Goal: Task Accomplishment & Management: Complete application form

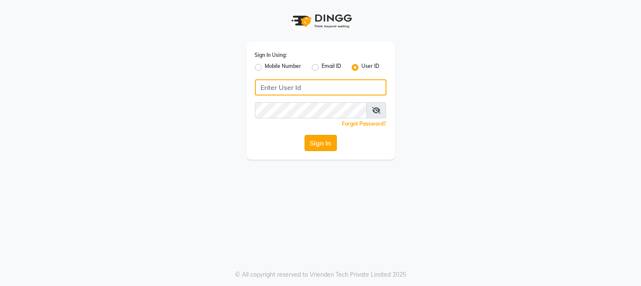
type input "westlanestudio"
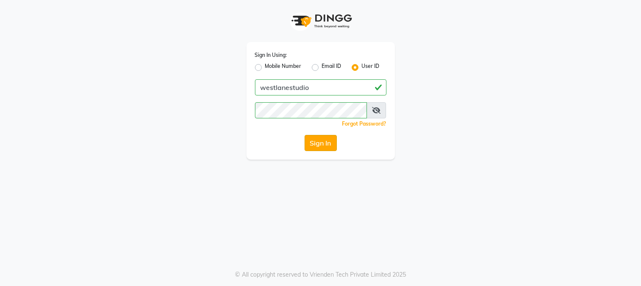
click at [327, 145] on button "Sign In" at bounding box center [320, 143] width 32 height 16
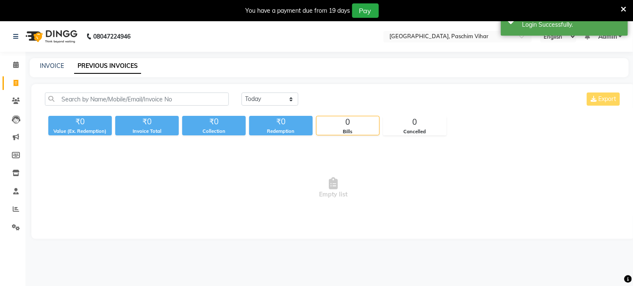
select select "en"
click at [51, 66] on link "INVOICE" at bounding box center [52, 66] width 24 height 8
select select "service"
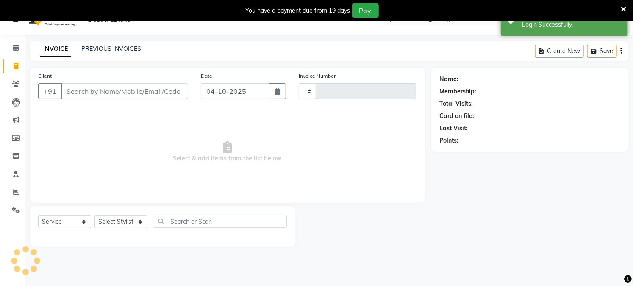
scroll to position [21, 0]
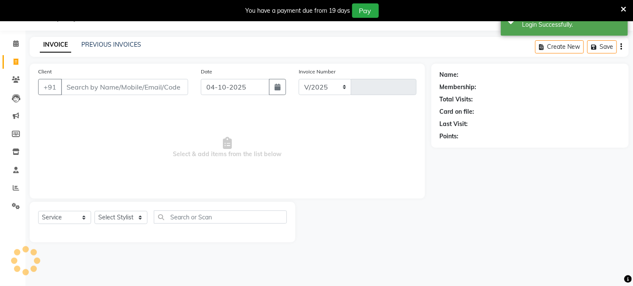
select select "223"
type input "4029"
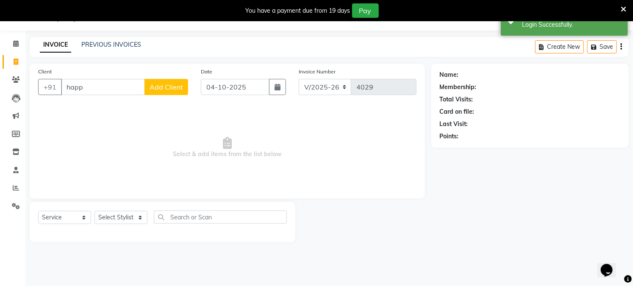
scroll to position [0, 0]
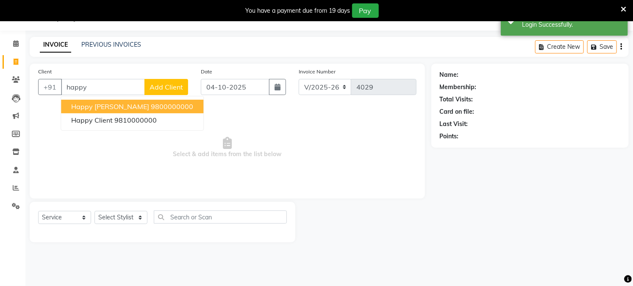
click at [92, 103] on span "happy [PERSON_NAME]" at bounding box center [110, 106] width 78 height 8
type input "9800000000"
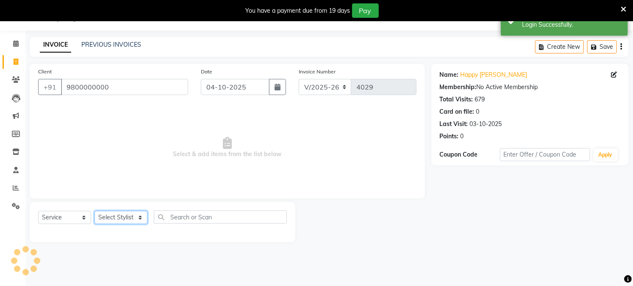
click at [122, 222] on select "Select Stylist Akash Amrita Anu Arun Gaurav [PERSON_NAME] KUNAL MANISH [PERSON_…" at bounding box center [121, 217] width 53 height 13
select select "92380"
click at [95, 211] on select "Select Stylist Akash Amrita Anu Arun Gaurav [PERSON_NAME] KUNAL MANISH [PERSON_…" at bounding box center [121, 217] width 53 height 13
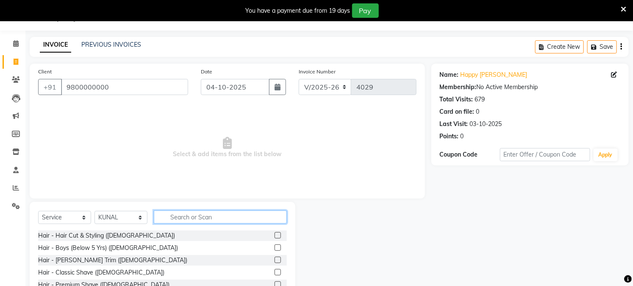
click at [185, 213] on input "text" at bounding box center [220, 216] width 133 height 13
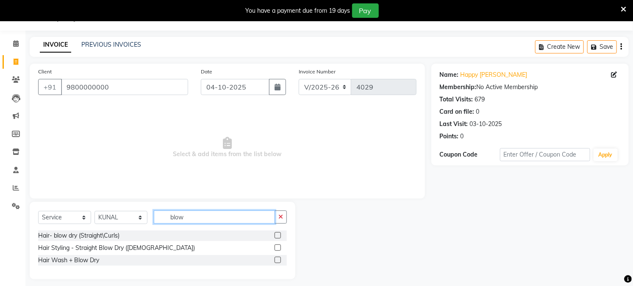
type input "blow"
click at [276, 235] on label at bounding box center [278, 235] width 6 height 6
click at [276, 235] on input "checkbox" at bounding box center [278, 236] width 6 height 6
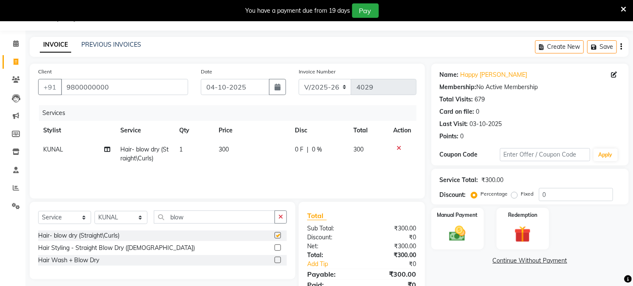
checkbox input "false"
click at [223, 145] on td "300" at bounding box center [252, 154] width 76 height 28
select select "92380"
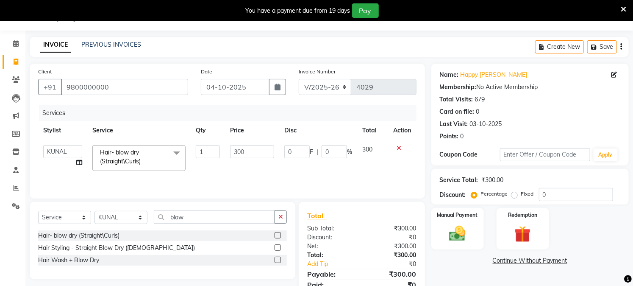
click at [223, 145] on td "1" at bounding box center [208, 158] width 34 height 36
click at [231, 153] on input "300" at bounding box center [252, 151] width 44 height 13
type input "350"
click at [225, 175] on div "Services Stylist Service Qty Price Disc Total Action Akash Amrita Anu Arun Gaur…" at bounding box center [227, 147] width 379 height 85
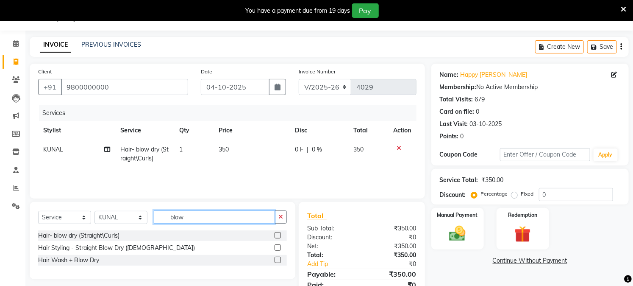
click at [178, 217] on input "blow" at bounding box center [214, 216] width 121 height 13
click at [113, 213] on select "Select Stylist Akash Amrita Anu Arun Gaurav [PERSON_NAME] KUNAL MANISH [PERSON_…" at bounding box center [121, 217] width 53 height 13
select select "92960"
click at [95, 211] on select "Select Stylist Akash Amrita Anu Arun Gaurav [PERSON_NAME] KUNAL MANISH [PERSON_…" at bounding box center [121, 217] width 53 height 13
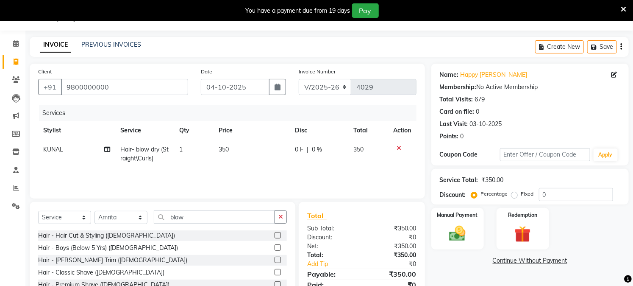
click at [178, 207] on div "Select Service Product Membership Package Voucher Prepaid Gift Card Select Styl…" at bounding box center [163, 264] width 266 height 125
click at [177, 209] on div "Select Service Product Membership Package Voucher Prepaid Gift Card Select Styl…" at bounding box center [163, 264] width 266 height 125
click at [174, 218] on input "blow" at bounding box center [214, 216] width 121 height 13
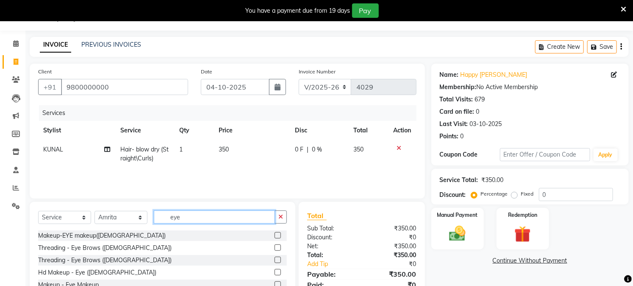
type input "eye"
click at [279, 246] on label at bounding box center [278, 247] width 6 height 6
click at [279, 246] on input "checkbox" at bounding box center [278, 248] width 6 height 6
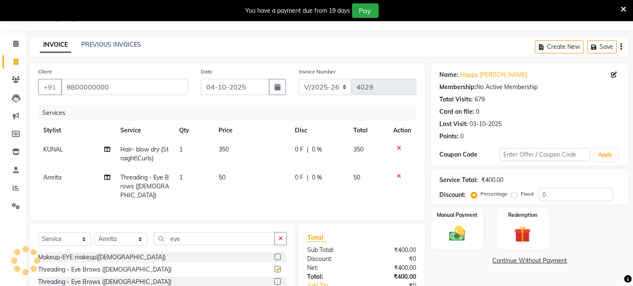
checkbox input "false"
click at [464, 222] on div "Manual Payment" at bounding box center [457, 228] width 55 height 43
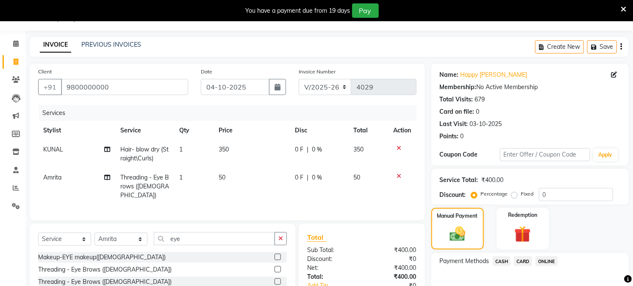
click at [499, 264] on span "CASH" at bounding box center [502, 261] width 18 height 10
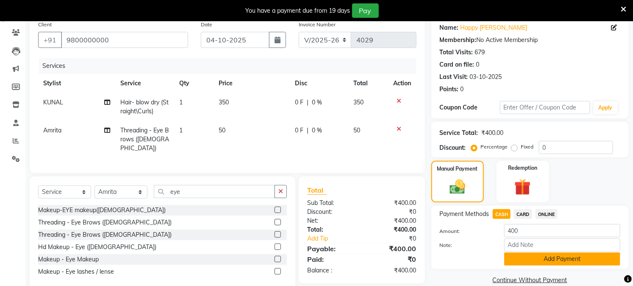
click at [540, 259] on button "Add Payment" at bounding box center [562, 258] width 116 height 13
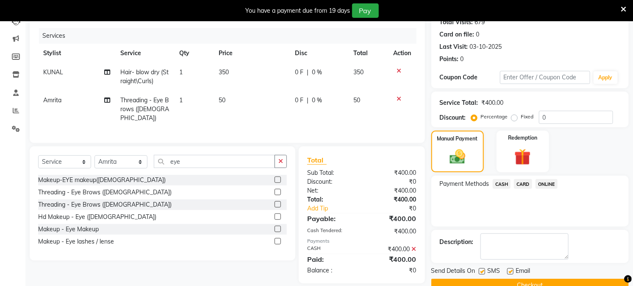
scroll to position [115, 0]
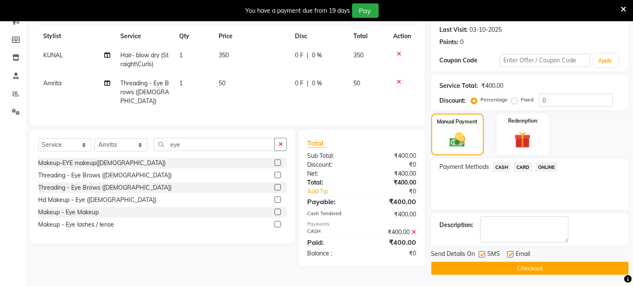
click at [540, 265] on button "Checkout" at bounding box center [531, 268] width 198 height 13
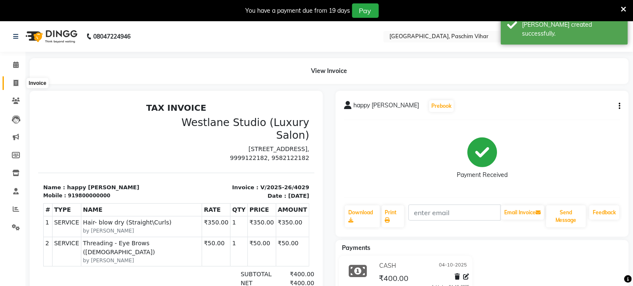
click at [20, 85] on span at bounding box center [15, 83] width 15 height 10
select select "service"
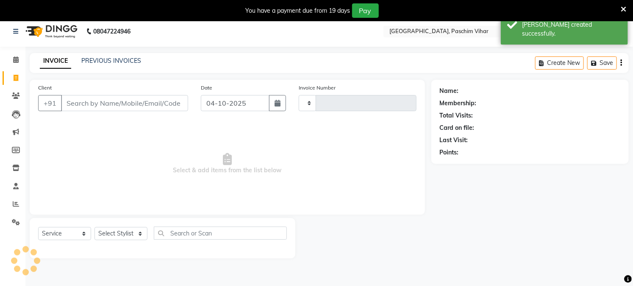
scroll to position [21, 0]
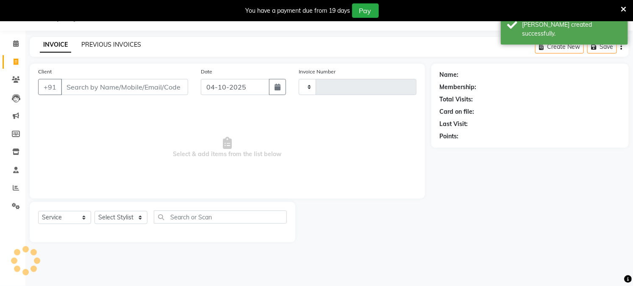
click at [111, 42] on link "PREVIOUS INVOICES" at bounding box center [111, 45] width 60 height 8
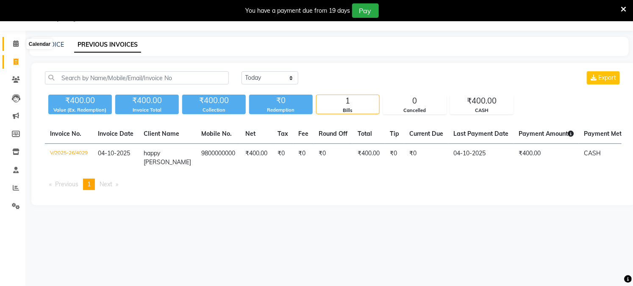
click at [20, 39] on span at bounding box center [15, 44] width 15 height 10
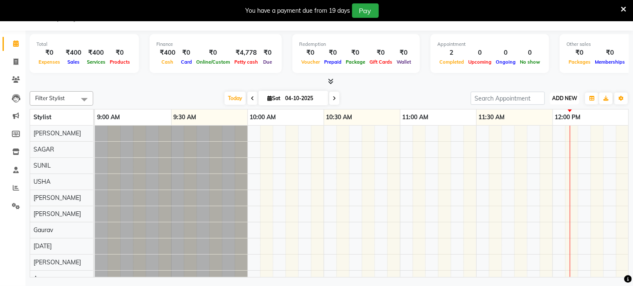
click at [562, 100] on span "ADD NEW" at bounding box center [564, 98] width 25 height 6
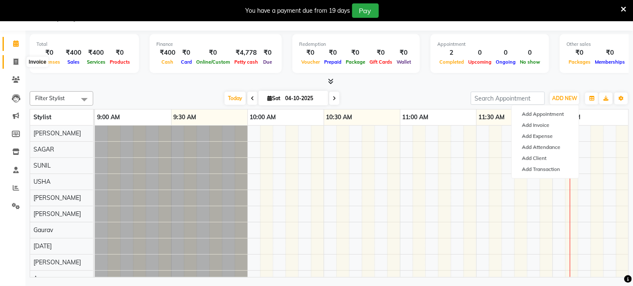
click at [14, 57] on span at bounding box center [15, 62] width 15 height 10
select select "service"
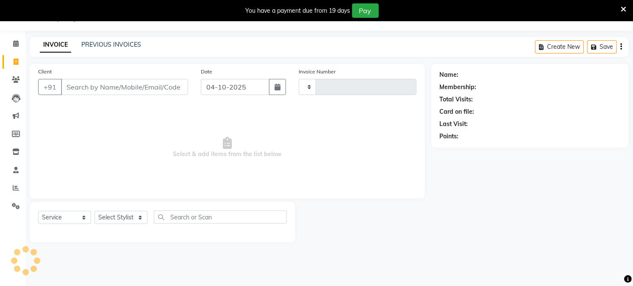
type input "4030"
select select "223"
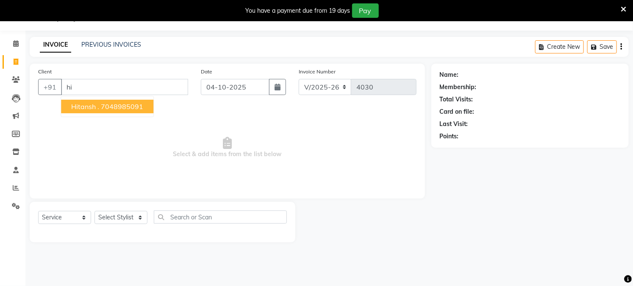
type input "h"
click at [124, 105] on ngb-highlight "9711199 954" at bounding box center [113, 106] width 44 height 8
type input "9711199954"
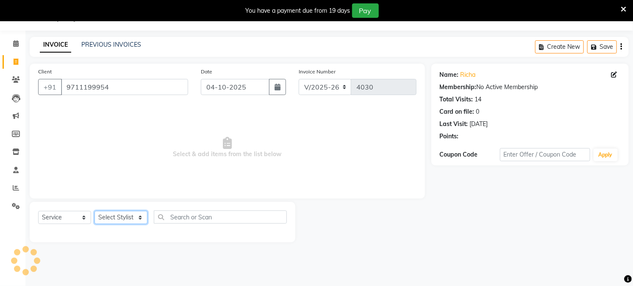
click at [111, 215] on select "Select Stylist Akash Amrita Anu Arun Gaurav [PERSON_NAME] KUNAL MANISH [PERSON_…" at bounding box center [121, 217] width 53 height 13
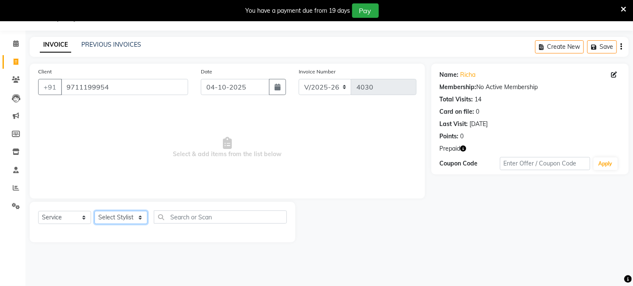
select select "8527"
click at [95, 211] on select "Select Stylist Akash Amrita Anu Arun Gaurav [PERSON_NAME] KUNAL MANISH [PERSON_…" at bounding box center [121, 217] width 53 height 13
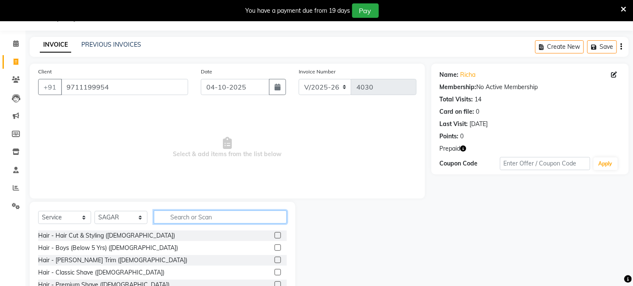
click at [239, 223] on input "text" at bounding box center [220, 216] width 133 height 13
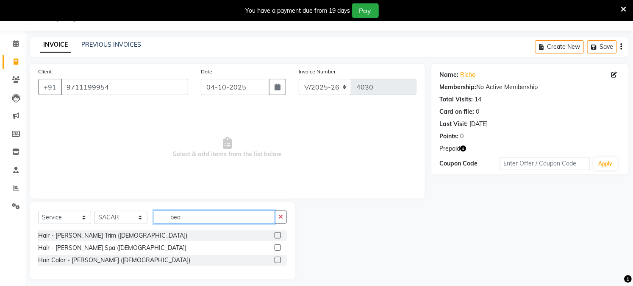
type input "bea"
click at [279, 235] on label at bounding box center [278, 235] width 6 height 6
click at [279, 235] on input "checkbox" at bounding box center [278, 236] width 6 height 6
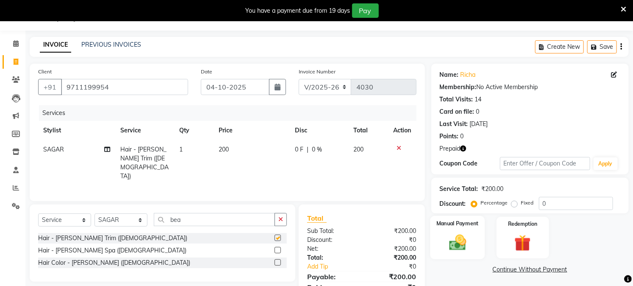
checkbox input "false"
click at [456, 247] on img at bounding box center [458, 243] width 28 height 20
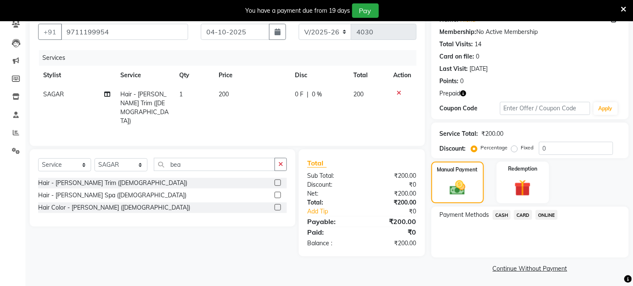
scroll to position [78, 0]
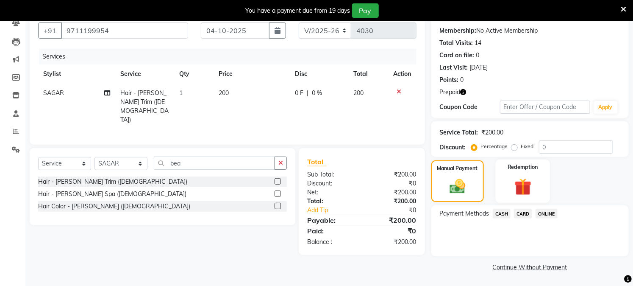
click at [512, 167] on label "Redemption" at bounding box center [523, 167] width 31 height 8
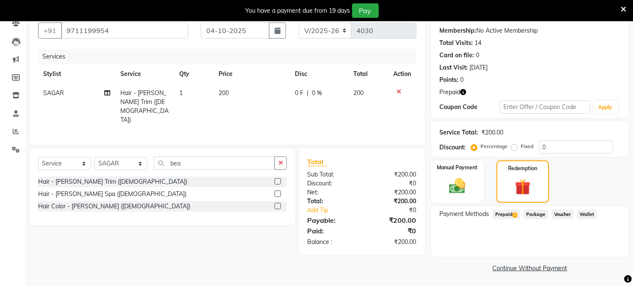
click at [497, 211] on span "Prepaid 1" at bounding box center [507, 214] width 28 height 10
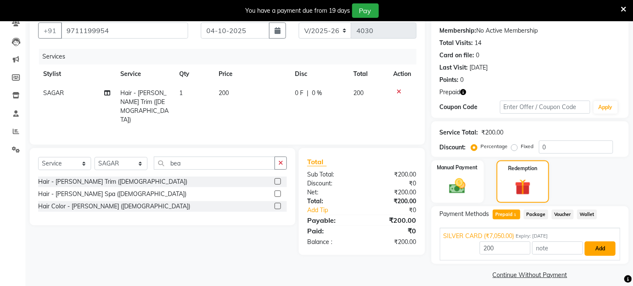
click at [592, 247] on button "Add" at bounding box center [600, 248] width 31 height 14
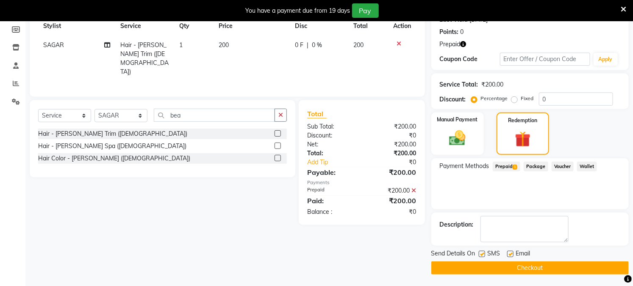
scroll to position [126, 0]
click at [601, 265] on button "Checkout" at bounding box center [531, 267] width 198 height 13
